Goal: Contribute content: Contribute content

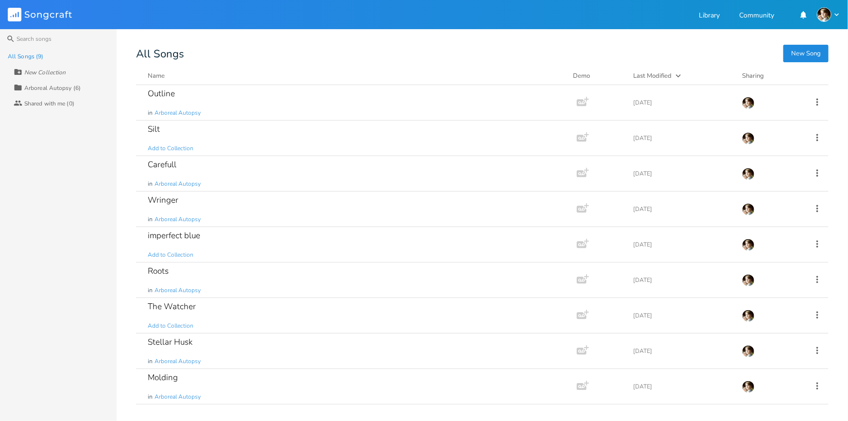
click at [20, 71] on icon at bounding box center [18, 72] width 7 height 6
click at [75, 73] on input at bounding box center [62, 72] width 76 height 13
type input "[Will Name Later]"
click at [817, 100] on icon at bounding box center [817, 102] width 11 height 11
click at [768, 150] on span "Collection Collections" at bounding box center [762, 150] width 39 height 7
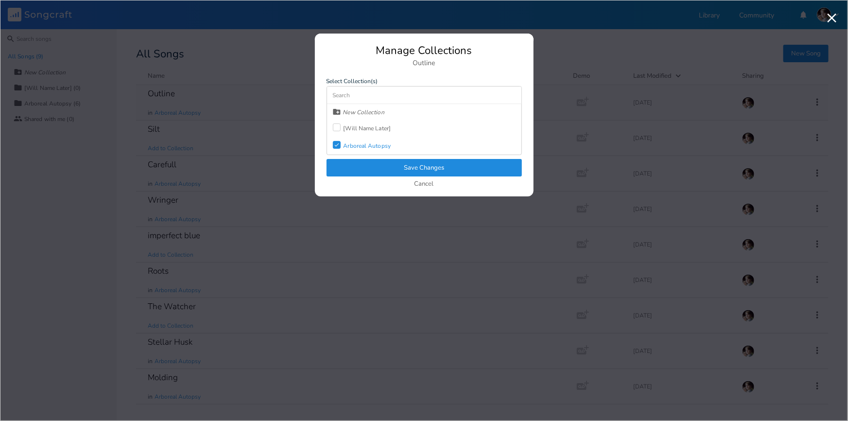
click at [336, 128] on div at bounding box center [337, 127] width 8 height 8
click at [338, 144] on icon at bounding box center [336, 144] width 4 height 3
click at [364, 160] on button "Save Changes" at bounding box center [424, 168] width 195 height 18
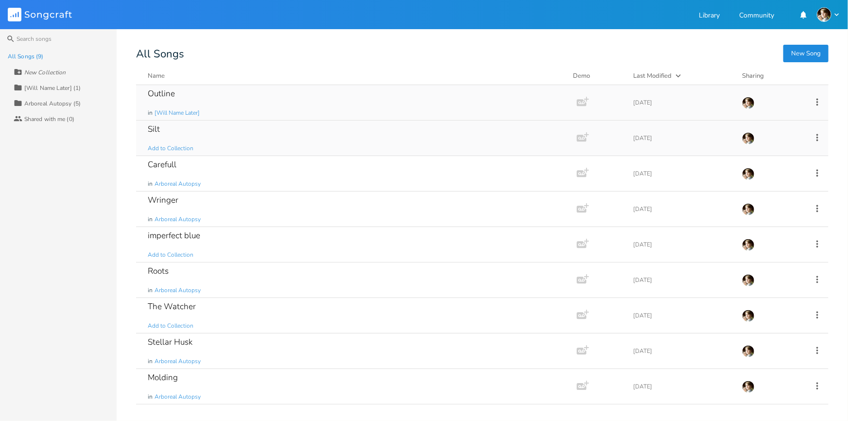
click at [816, 134] on icon at bounding box center [817, 137] width 11 height 11
click at [762, 190] on li "Collection Collections" at bounding box center [778, 185] width 78 height 17
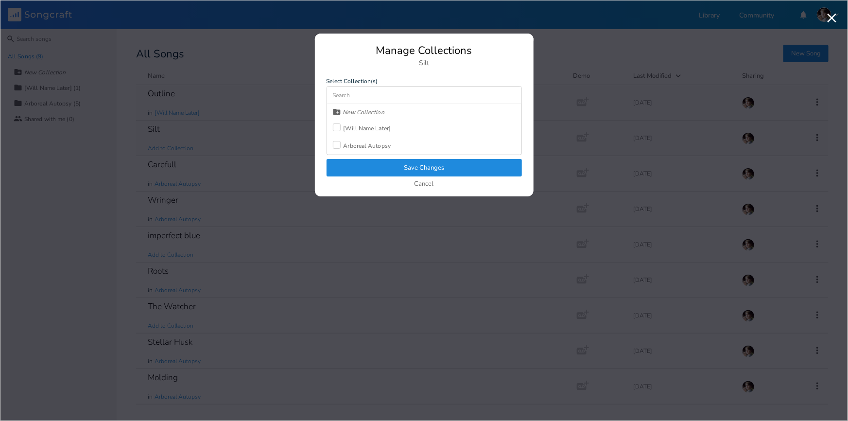
click at [357, 127] on div "[Will Name Later]" at bounding box center [368, 128] width 48 height 6
click at [362, 167] on button "Save Changes" at bounding box center [424, 168] width 195 height 18
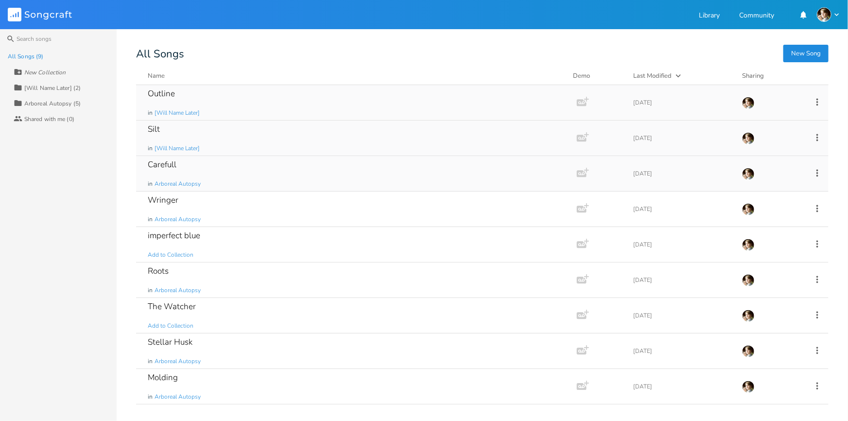
click at [820, 173] on icon at bounding box center [817, 173] width 11 height 11
click at [761, 222] on span "Collection Collections" at bounding box center [762, 220] width 39 height 7
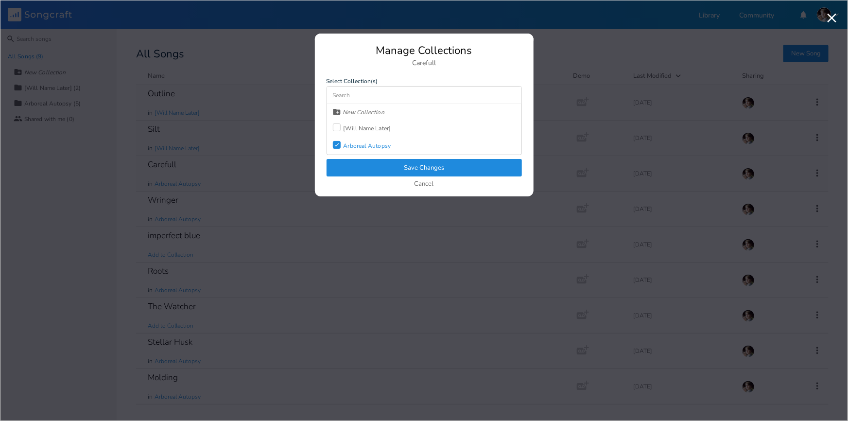
click at [377, 129] on div "[Will Name Later]" at bounding box center [368, 128] width 48 height 6
click at [338, 148] on label "Check" at bounding box center [338, 146] width 11 height 10
click at [350, 162] on button "Save Changes" at bounding box center [424, 168] width 195 height 18
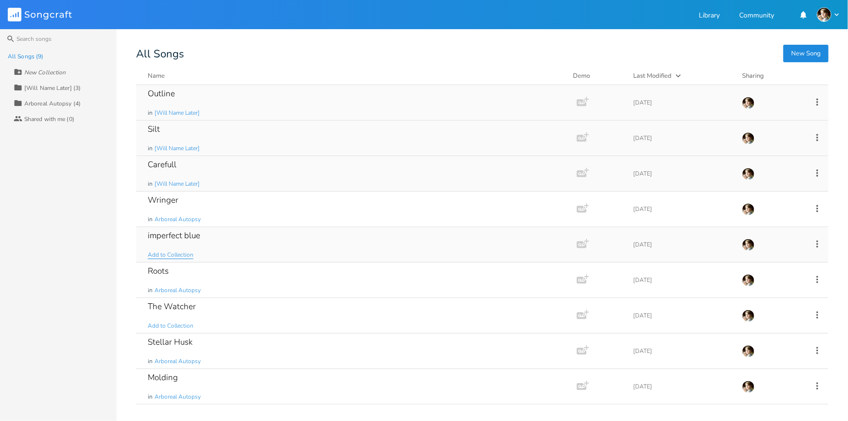
click at [178, 254] on span "Add to Collection" at bounding box center [171, 255] width 46 height 8
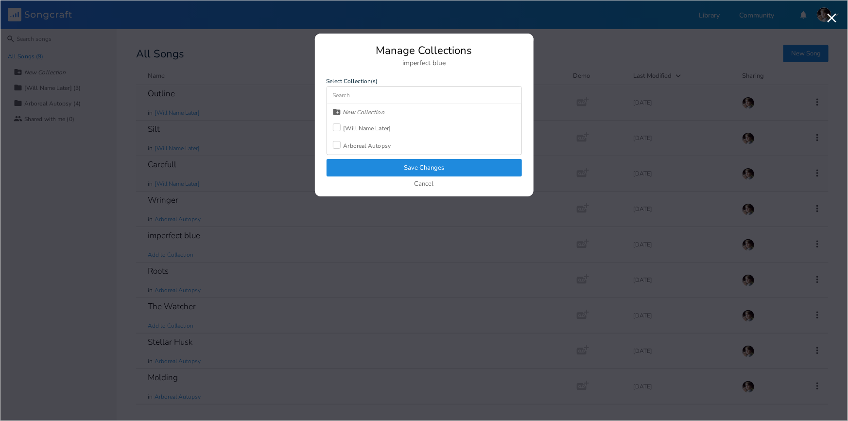
click at [334, 126] on div at bounding box center [337, 127] width 8 height 8
click at [358, 161] on button "Save Changes" at bounding box center [424, 168] width 195 height 18
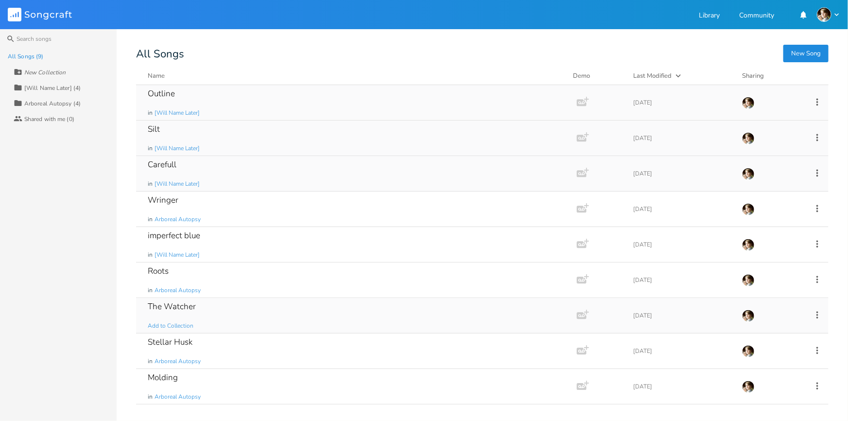
click at [209, 312] on div "The Watcher Add to Collection" at bounding box center [355, 315] width 414 height 35
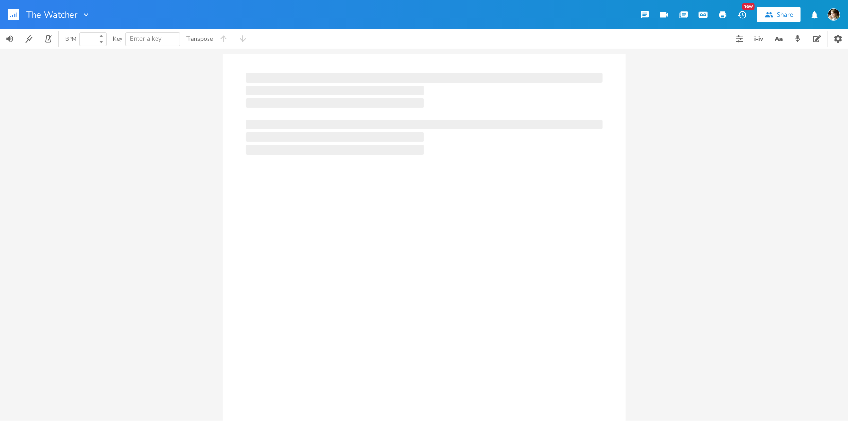
type input "100"
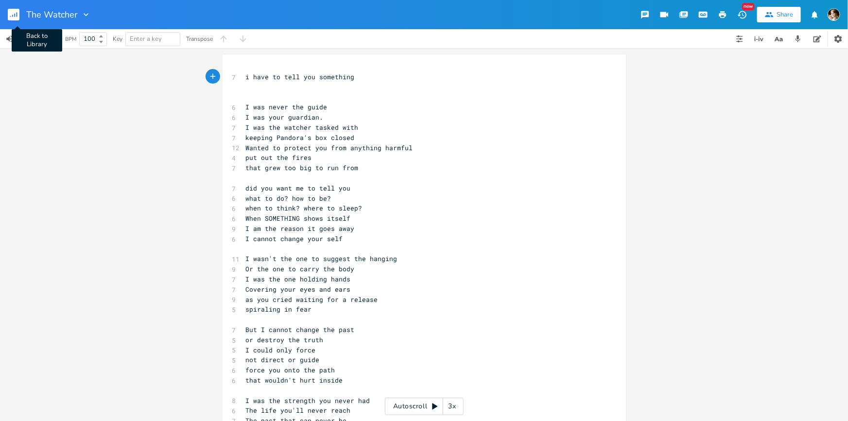
click at [10, 14] on rect "button" at bounding box center [14, 15] width 12 height 12
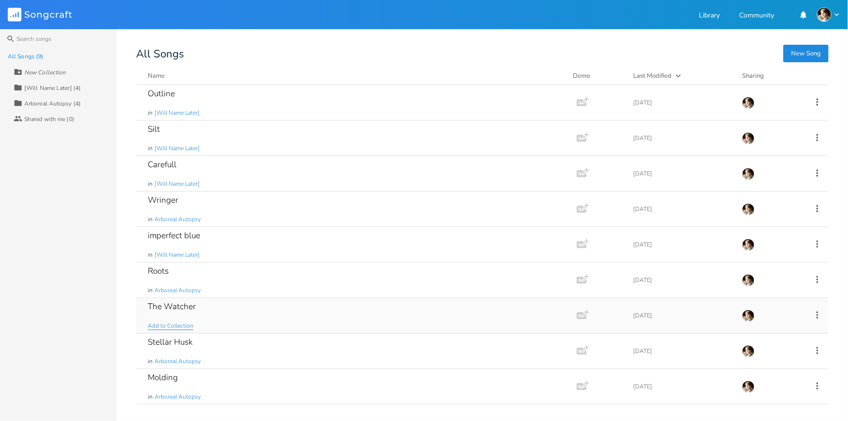
click at [163, 326] on span "Add to Collection" at bounding box center [171, 326] width 46 height 8
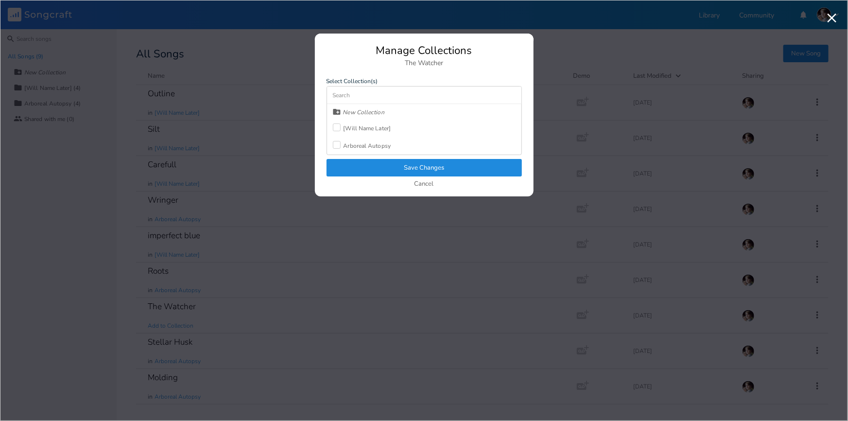
click at [340, 145] on div at bounding box center [337, 145] width 8 height 8
click at [348, 165] on button "Save Changes" at bounding box center [424, 168] width 195 height 18
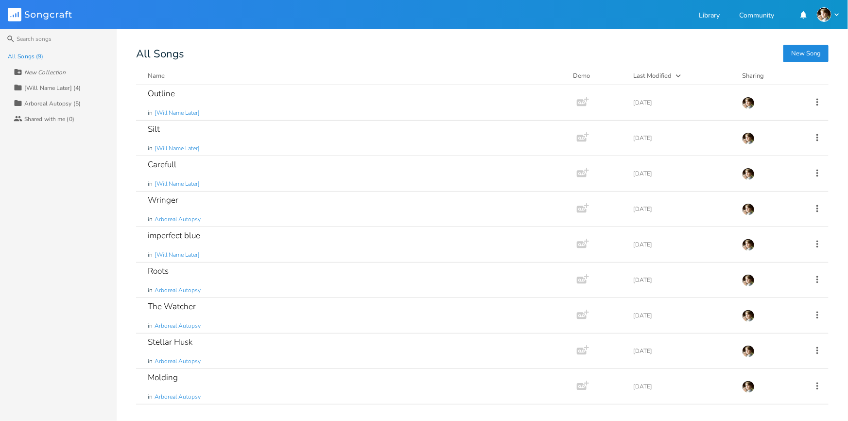
click at [78, 287] on div "All Songs (9) New Collection Collection [Will Name Later] (4) Collection Arbore…" at bounding box center [58, 235] width 117 height 372
click at [33, 88] on div "[Will Name Later] (4)" at bounding box center [52, 88] width 56 height 6
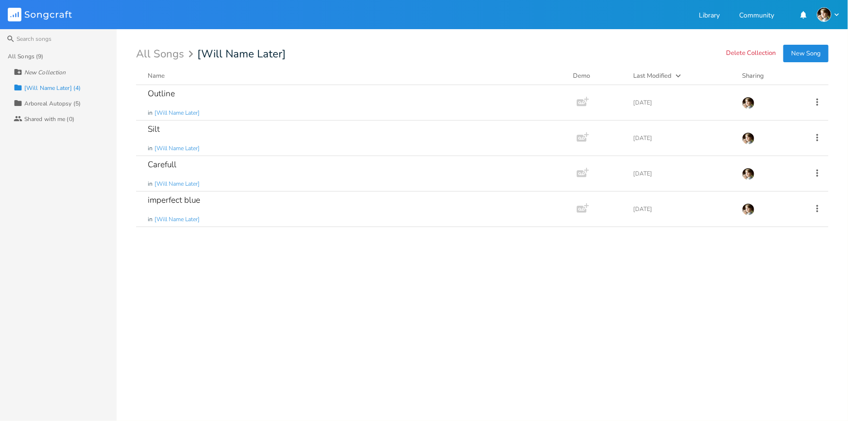
drag, startPoint x: 272, startPoint y: 247, endPoint x: 606, endPoint y: 191, distance: 338.7
click at [272, 247] on div "Outline in [Will Name Later] Add Demo [DATE] Silt in [Will Name Later] Add Demo…" at bounding box center [482, 249] width 693 height 328
click at [809, 51] on button "New Song" at bounding box center [806, 54] width 45 height 18
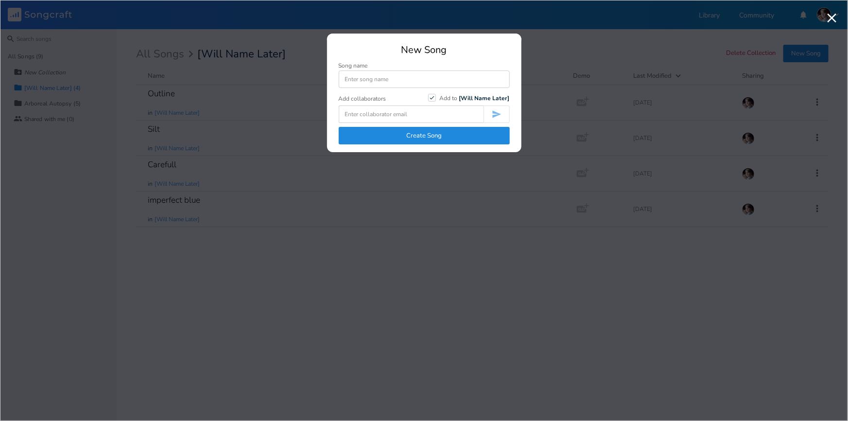
click at [362, 81] on input at bounding box center [424, 79] width 171 height 18
type input "professional"
click at [415, 134] on button "Create Song" at bounding box center [424, 136] width 171 height 18
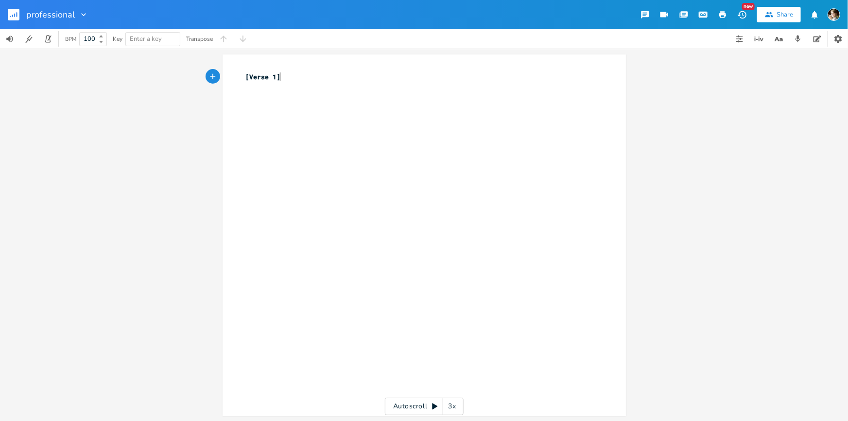
click at [315, 80] on pre "[Verse 1]" at bounding box center [419, 77] width 351 height 10
type textarea "problem with me is that"
type textarea "ill put off everything"
type textarea "even j"
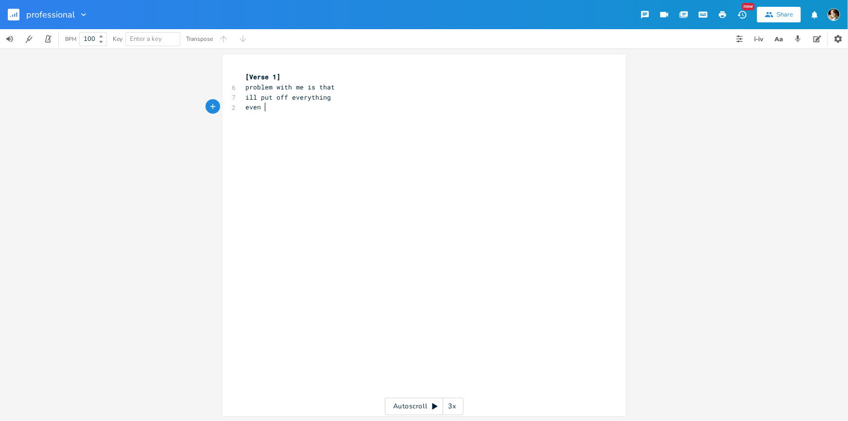
scroll to position [0, 16]
type textarea "in that bed"
type textarea "just being alive"
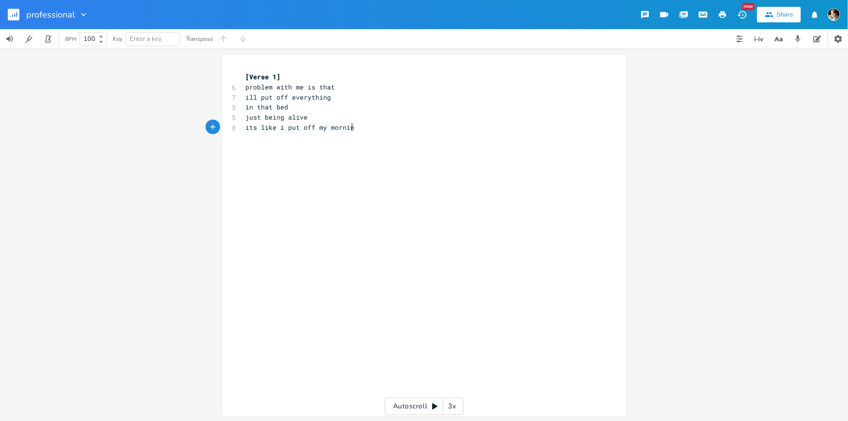
type textarea "its like i put off my morning"
type textarea "just to hesitate"
click at [342, 155] on div "xxxxxxxxxx [Verse 1] 6 problem with me is that 7 ill put off everything 3 in th…" at bounding box center [419, 112] width 351 height 85
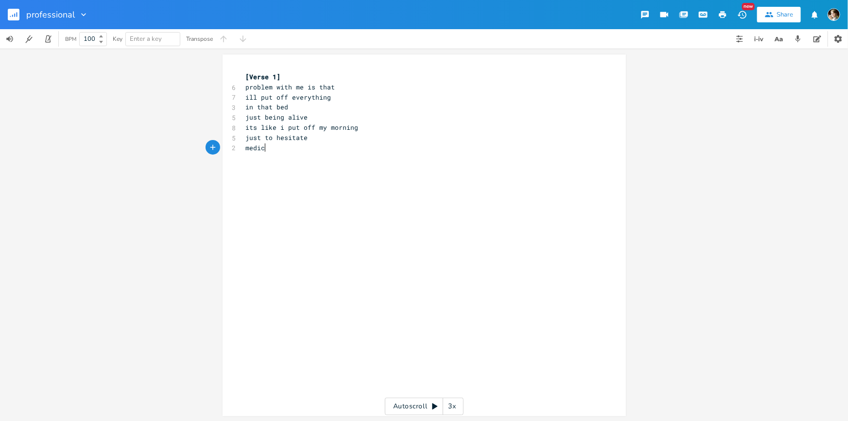
type textarea "medicate"
type textarea "and put off every other date"
type textarea "its like my prescription is to wait here and die trying"
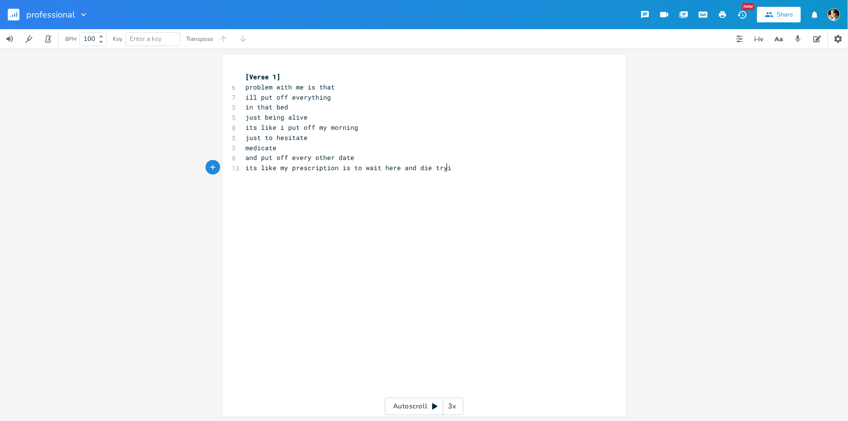
scroll to position [0, 149]
type textarea "i lean on substances to make my body function"
type textarea "even though deep down"
type textarea "i know the fire i want to spark"
type textarea "cant be fueld"
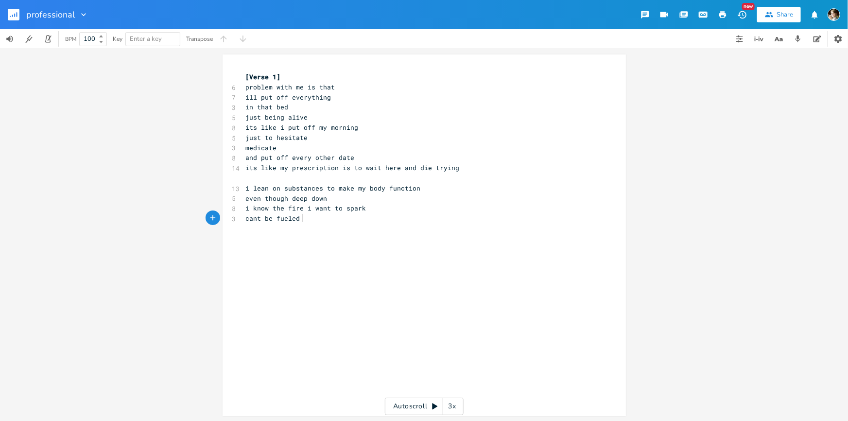
type textarea "ed bu"
type textarea "y anything other than my own flesh"
type textarea "and cakedin my blood"
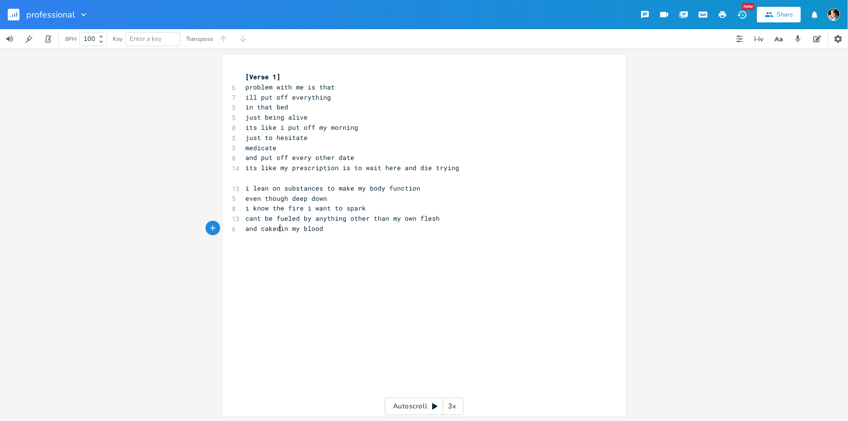
click at [277, 224] on span "and cakedin my blood" at bounding box center [285, 228] width 78 height 9
drag, startPoint x: 357, startPoint y: 227, endPoint x: 360, endPoint y: 221, distance: 6.1
click at [357, 226] on pre "and caked in my blood" at bounding box center [419, 229] width 351 height 10
click at [388, 219] on span "cant be fueled by anything other than my own flesh" at bounding box center [343, 218] width 194 height 9
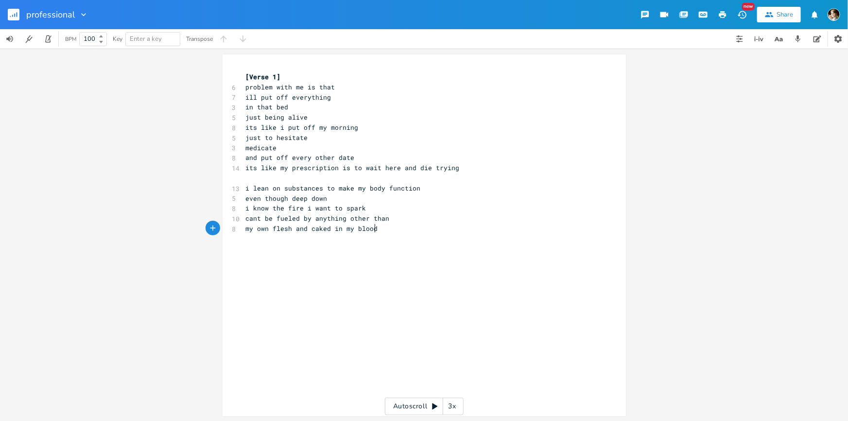
click at [399, 233] on div "xxxxxxxxxx [Verse 1] 6 problem with me is that 7 ill put off everything 3 in th…" at bounding box center [419, 153] width 351 height 166
click at [402, 209] on pre "i know the fire i want to spark" at bounding box center [419, 208] width 351 height 10
click at [392, 224] on pre "my own flesh and caked in my blood" at bounding box center [419, 229] width 351 height 10
click at [376, 206] on pre "i know the fire i want to spark" at bounding box center [419, 208] width 351 height 10
click at [353, 192] on pre "i lean on substances to make my body function" at bounding box center [419, 188] width 351 height 10
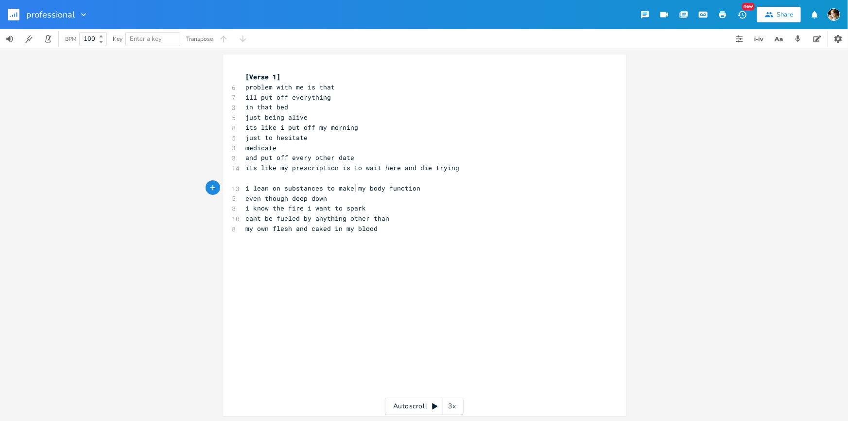
click at [335, 201] on pre "even though deep down" at bounding box center [419, 198] width 351 height 10
click at [300, 107] on pre "in that bed" at bounding box center [419, 107] width 351 height 10
click at [252, 108] on span "in that bed" at bounding box center [267, 107] width 43 height 9
type textarea "in"
drag, startPoint x: 253, startPoint y: 107, endPoint x: 241, endPoint y: 107, distance: 11.7
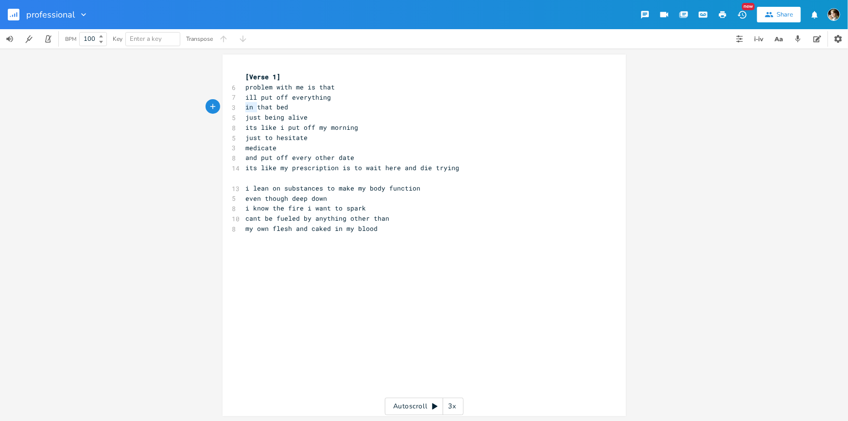
click at [246, 107] on span "in that bed" at bounding box center [267, 107] width 43 height 9
click at [338, 99] on pre "ill put off everything" at bounding box center [419, 97] width 351 height 10
type textarea "i"
type textarea "n"
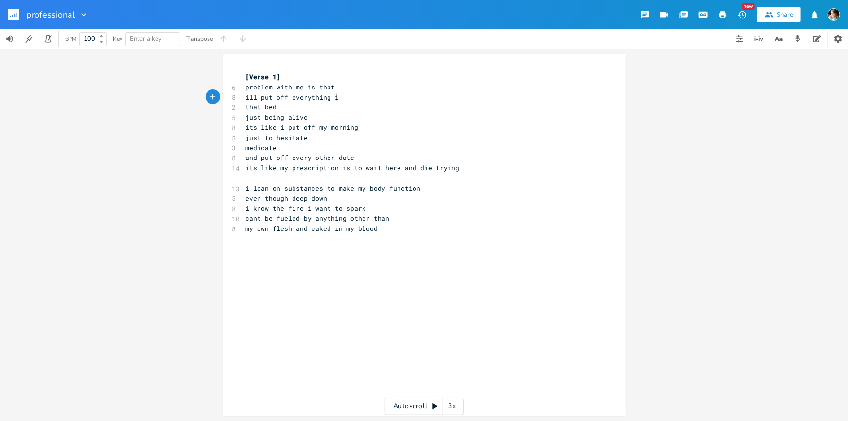
scroll to position [0, 3]
click at [246, 117] on span "just being alive" at bounding box center [277, 117] width 62 height 9
click at [371, 230] on span "my own flesh and caked in my blood" at bounding box center [312, 228] width 132 height 9
type textarea "it saw my love as"
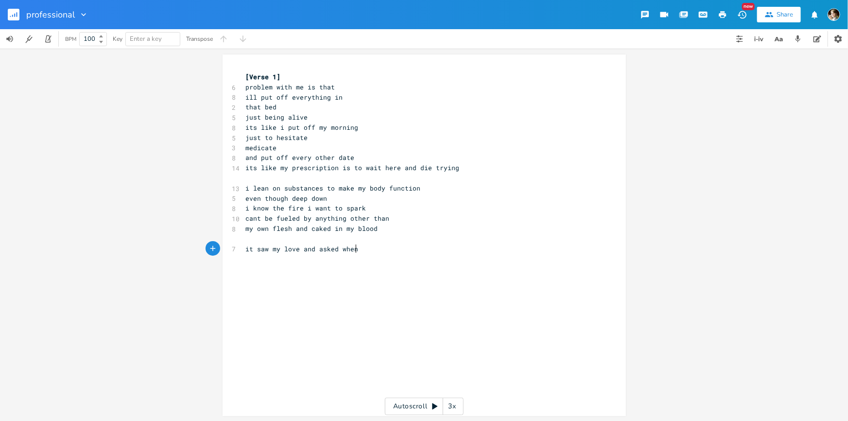
scroll to position [0, 45]
type textarea "nd asked when was that enough"
click at [247, 247] on span "it saw my love and asked when was that enough" at bounding box center [333, 249] width 175 height 9
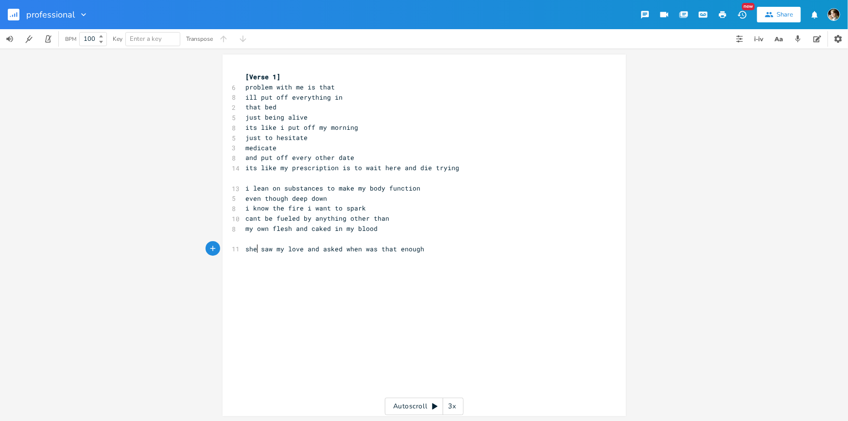
type textarea "she"
click at [361, 246] on span "she saw my love and asked when was that enough" at bounding box center [335, 249] width 179 height 9
click at [340, 245] on span "she saw my love and asked when was that enough" at bounding box center [335, 249] width 179 height 9
type textarea """
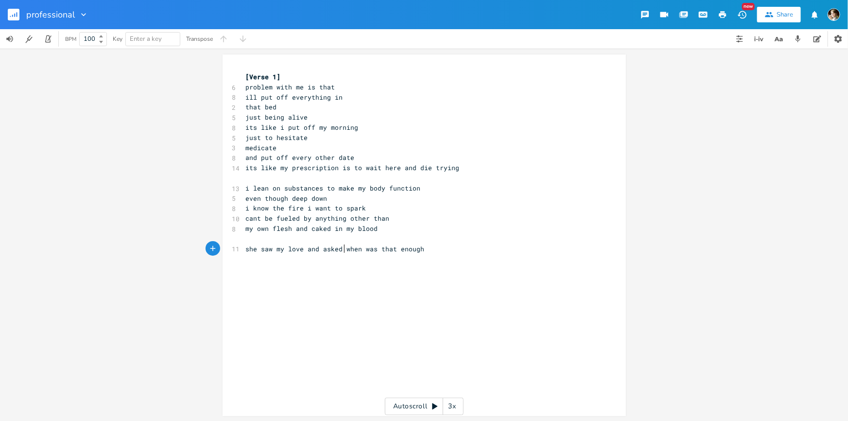
scroll to position [0, 2]
click at [434, 252] on pre "she saw my love and asked "when was that enough" at bounding box center [419, 249] width 351 height 10
click at [396, 248] on span "she saw my love and asked "when was that enough" at bounding box center [337, 249] width 183 height 9
click at [432, 246] on pre "she saw my love and asked "when was that enough" at bounding box center [419, 249] width 351 height 10
click at [361, 248] on span "she saw my love and asked "when was that enough" at bounding box center [337, 249] width 183 height 9
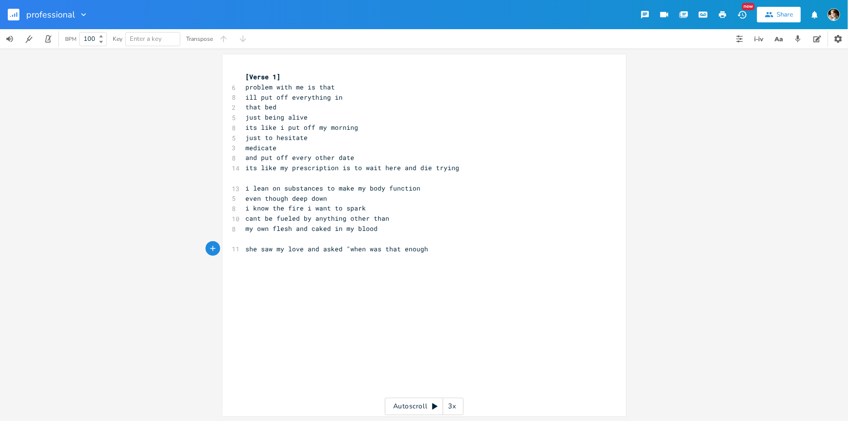
click at [441, 256] on div "x [Verse 1] 6 problem with me is that 8 ill put off everything in 2 that bed 5 …" at bounding box center [431, 244] width 375 height 349
type textarea """
type textarea "?"
click at [443, 247] on pre "she saw my love and asked "when was that enough?"" at bounding box center [419, 249] width 351 height 10
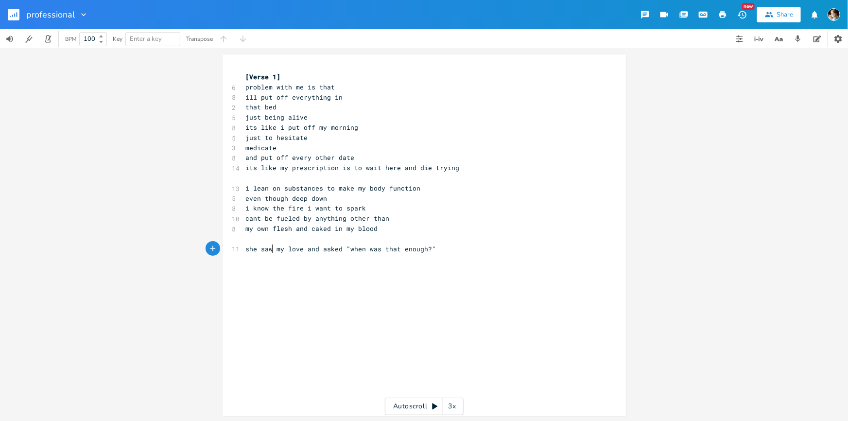
click at [269, 248] on span "she saw my love and asked "when was that enough?"" at bounding box center [341, 249] width 191 height 9
type textarea "all"
click at [471, 308] on div "x [Verse 1] 6 problem with me is that 8 ill put off everything in 2 that bed 5 …" at bounding box center [431, 244] width 375 height 349
type textarea "but i want to see the lug"
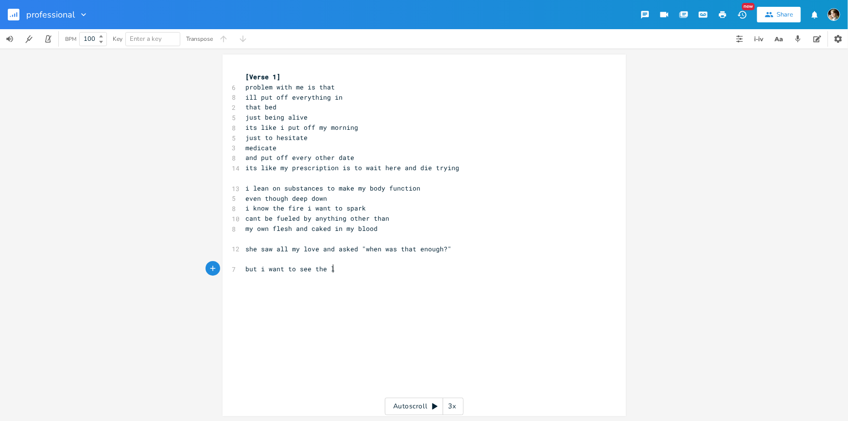
scroll to position [0, 70]
type textarea "ight again"
type textarea "it must puer"
type textarea "ierce bright this time not dim"
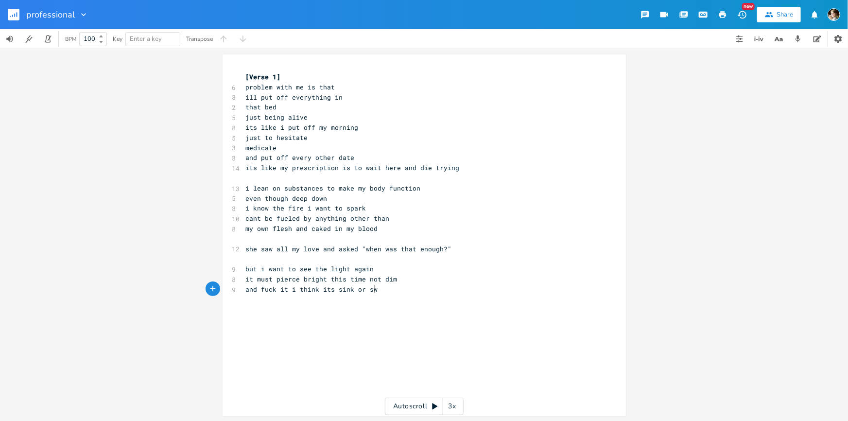
type textarea "and fuck it i think its sink or swim"
type textarea "need to be a professional-try0"
type textarea "-again"
type textarea "got a new job"
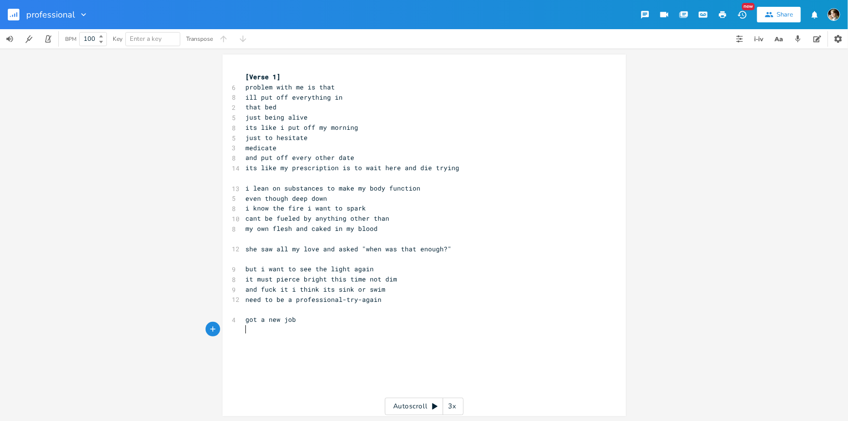
type textarea "j"
type textarea "hope the boilers not hot n red"
type textarea "surely ive time to write and eat and live"
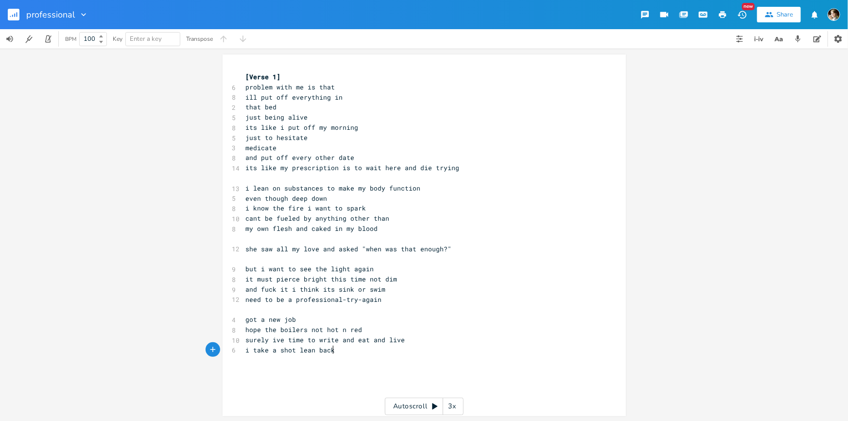
type textarea "i take a shot lean back"
type textarea "foundations decay and crumbe"
type textarea "le"
type textarea "out of"
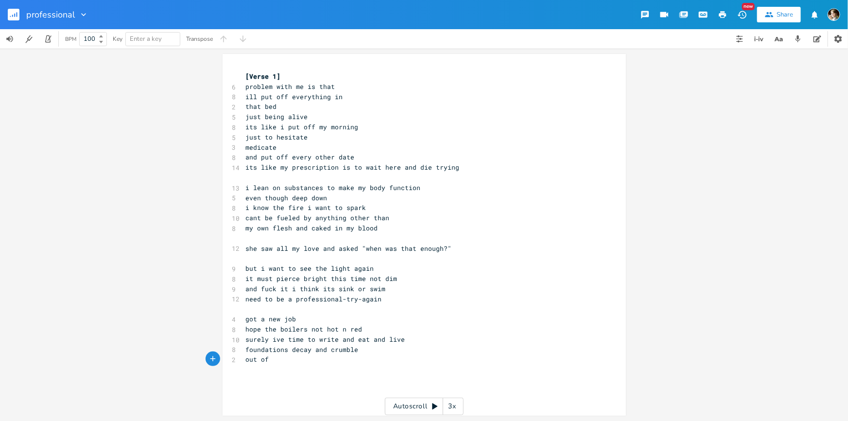
click at [246, 352] on span "foundations decay and crumble" at bounding box center [302, 349] width 113 height 9
type textarea "i take a shot lean back and bam"
type textarea "come v"
type textarea "over and read my tarot twin"
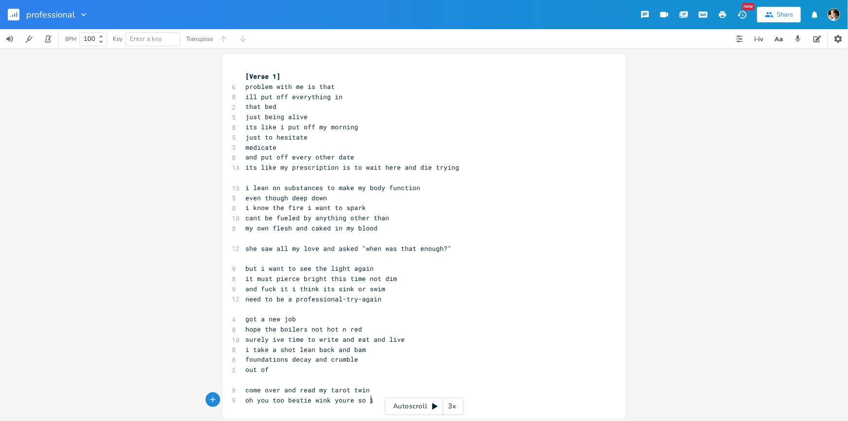
type textarea "oh you too bestie wink youre so in"
type textarea "lets see what professionals"
type textarea "are in this season"
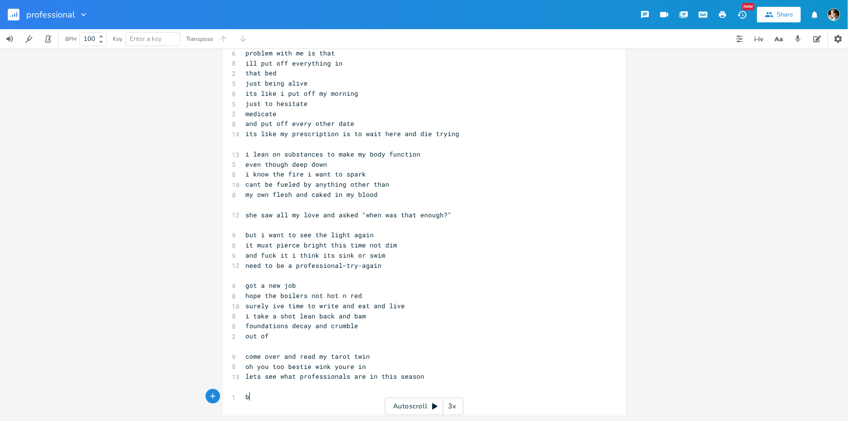
scroll to position [34, 0]
type textarea "but i most hold these hearts in hand"
type textarea "and I know the page is ours"
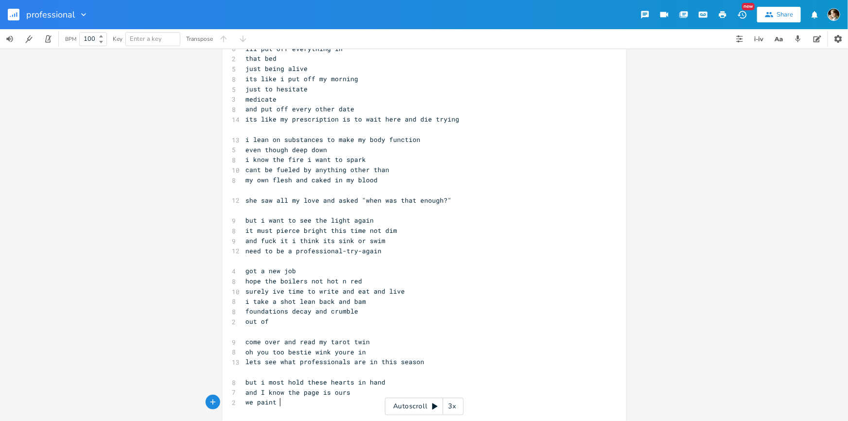
type textarea "we paint hte"
type textarea "th"
type textarea "the sky in [PERSON_NAME]"
type textarea "god damn im-"
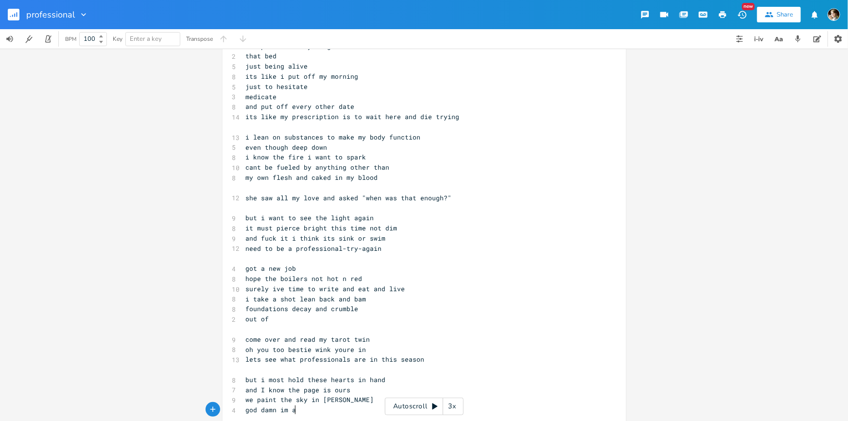
type textarea "a o"
type textarea "professional"
type textarea "-father-then"
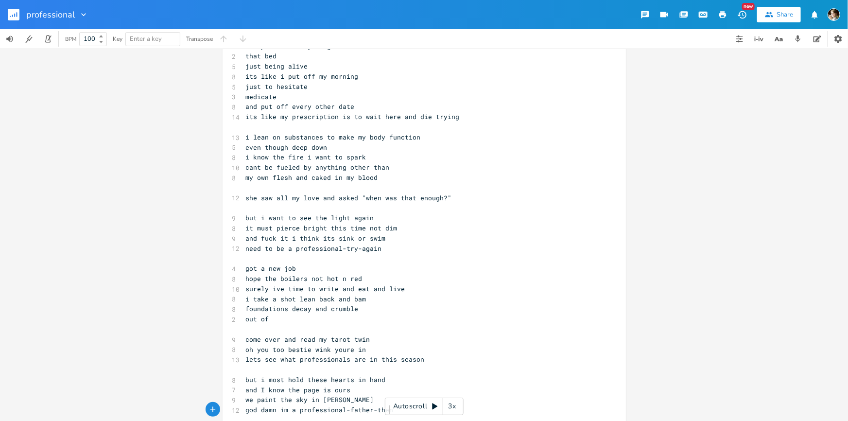
scroll to position [69, 0]
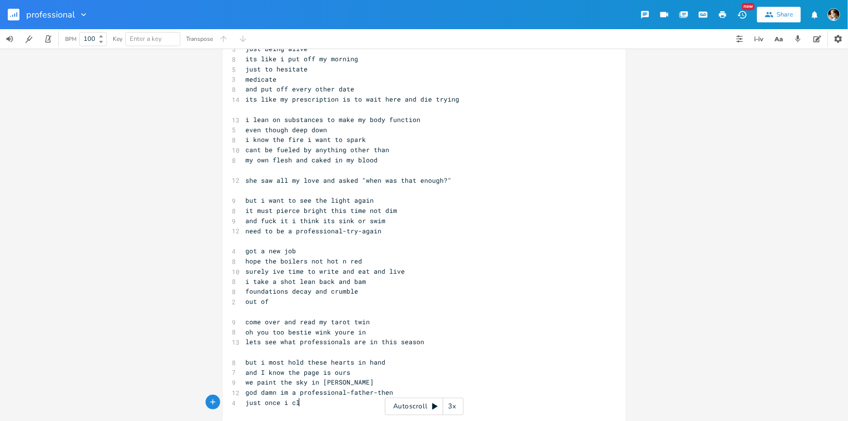
type textarea "just once i clim"
type textarea "I climb this mountain"
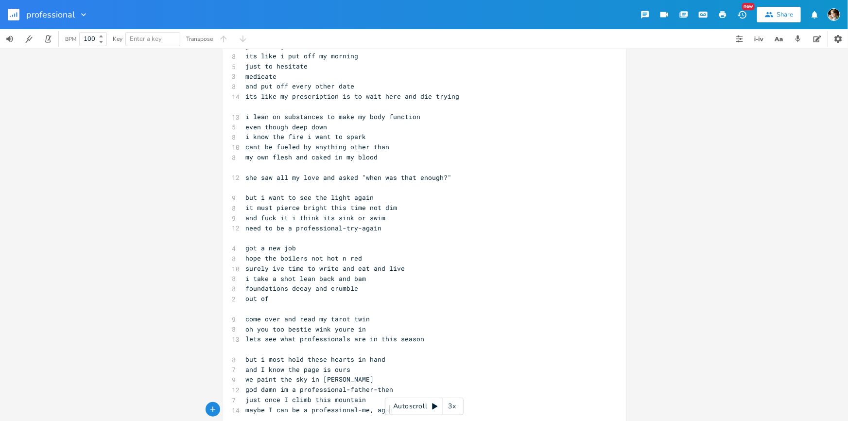
type textarea "maybe I can be a professional-me, again"
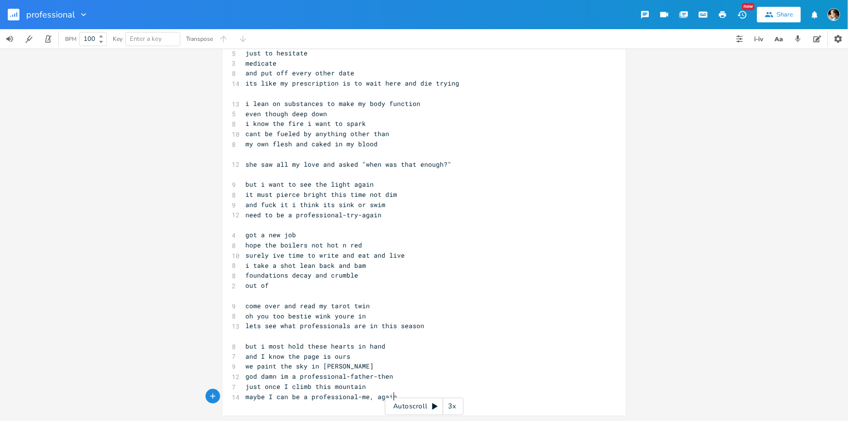
scroll to position [0, 0]
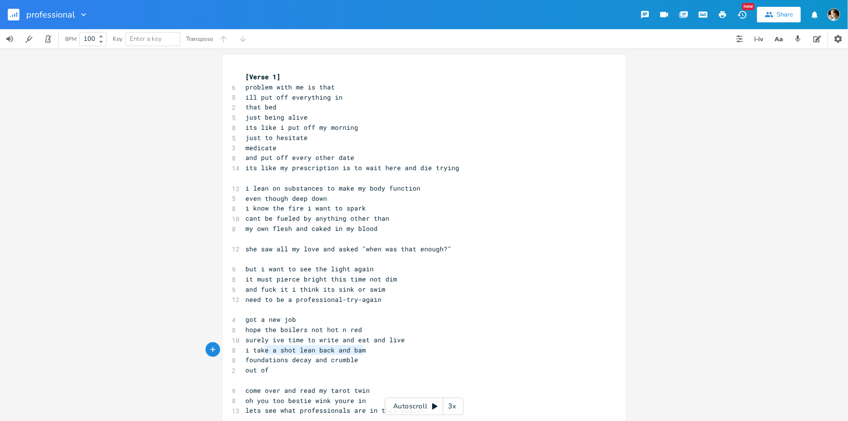
type textarea "i take a shot lean back and bam"
drag, startPoint x: 362, startPoint y: 348, endPoint x: 241, endPoint y: 350, distance: 121.1
click at [244, 350] on pre "i take a shot lean back and bam" at bounding box center [419, 350] width 351 height 10
type textarea "i take a shot lean back and bam"
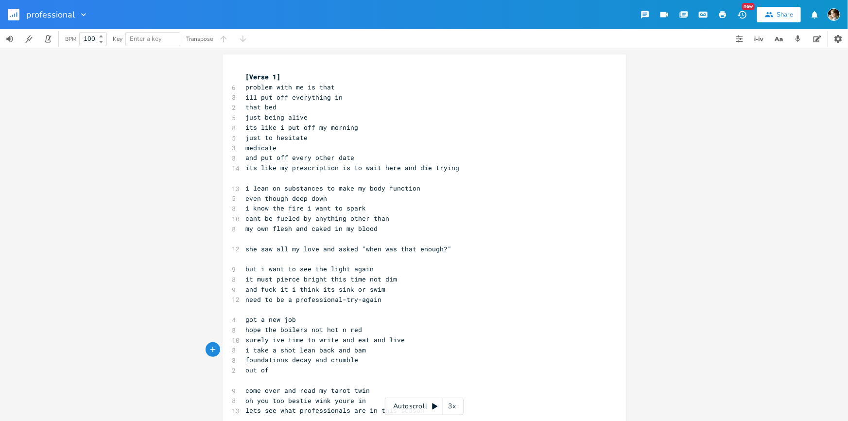
click at [366, 348] on pre "i take a shot lean back and bam" at bounding box center [419, 350] width 351 height 10
type textarea "just gotta swallow the corporate boot"
type textarea "corporate boot"
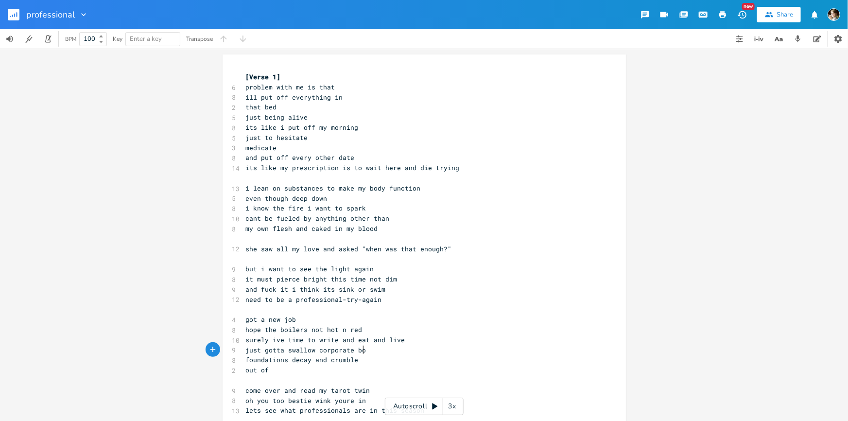
scroll to position [0, 42]
